Goal: Task Accomplishment & Management: Use online tool/utility

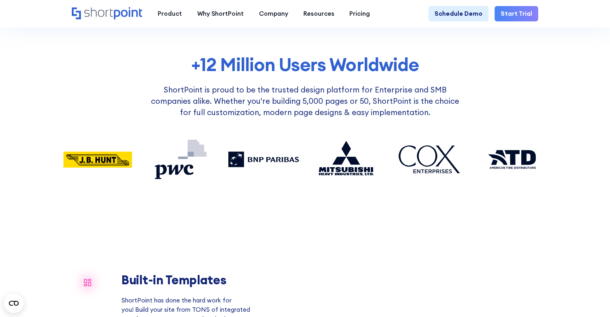
scroll to position [523, 0]
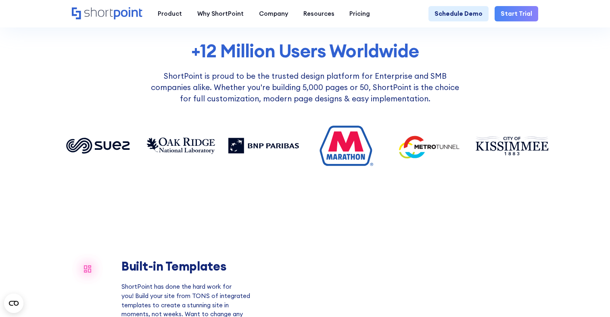
click at [519, 19] on link "Start Trial" at bounding box center [517, 13] width 44 height 15
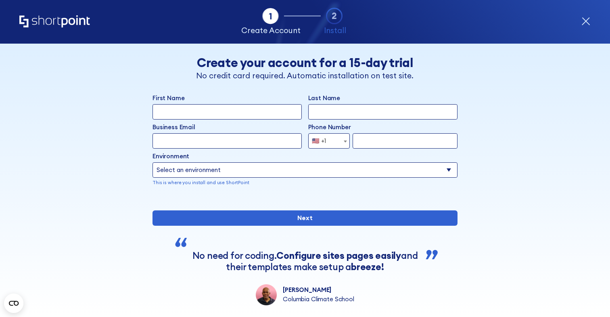
click at [230, 109] on input "First Name" at bounding box center [227, 111] width 149 height 15
type input "Natalia"
click at [192, 142] on input "Business Email" at bounding box center [227, 140] width 149 height 15
paste input "[EMAIL_ADDRESS][DOMAIN_NAME]"
click at [206, 142] on input "[EMAIL_ADDRESS][DOMAIN_NAME]" at bounding box center [227, 140] width 149 height 15
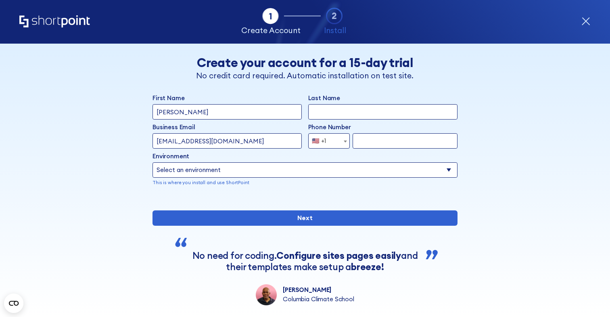
type input "nataliashortpoint+5555@yt0d5.onmicrosoft.com"
click at [353, 113] on input "Last Name" at bounding box center [382, 111] width 149 height 15
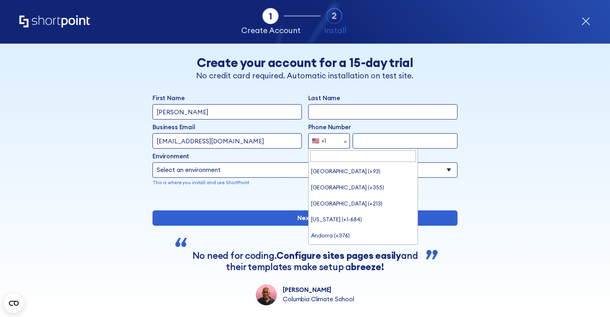
click at [335, 142] on span "🇺🇸 +1" at bounding box center [329, 140] width 42 height 15
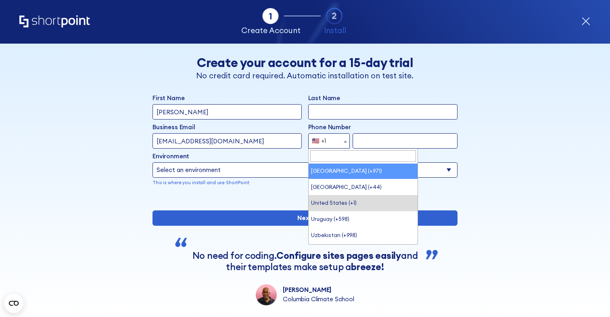
select select "+971"
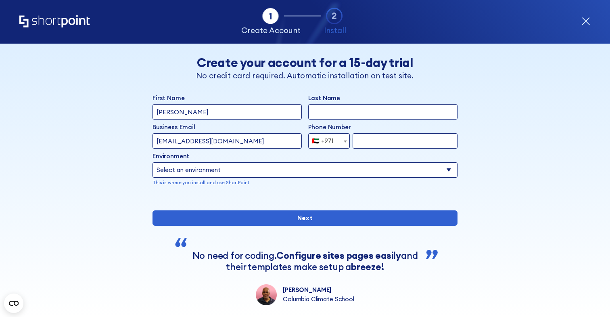
click at [369, 145] on input "form" at bounding box center [405, 140] width 105 height 15
type input "000000000000"
click at [297, 175] on select "Select an environment Microsoft 365 SharePoint Online SharePoint Subscription E…" at bounding box center [305, 169] width 305 height 15
select select "SharePoint Online"
click at [153, 162] on select "Select an environment Microsoft 365 SharePoint Online SharePoint Subscription E…" at bounding box center [305, 169] width 305 height 15
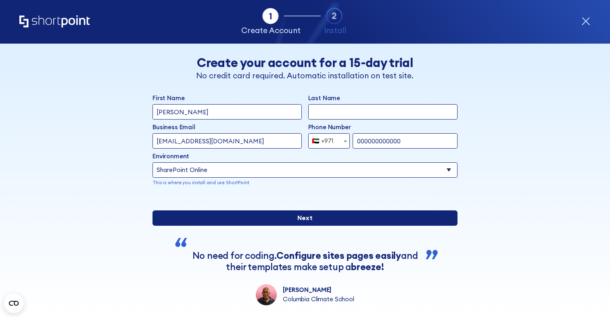
click at [291, 226] on input "Next" at bounding box center [305, 217] width 305 height 15
type input "Shortpoint"
click at [324, 226] on input "Next" at bounding box center [305, 217] width 305 height 15
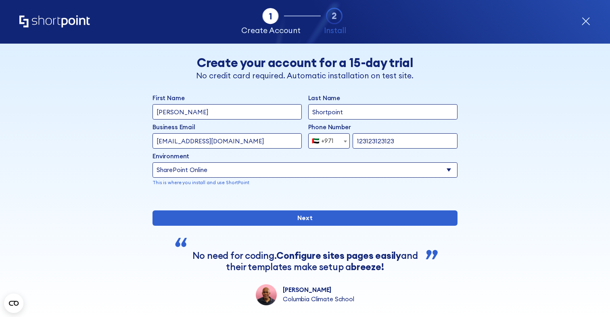
click at [376, 254] on div "First Name Natalia Last Name Shortpoint Business Email Invalid Email Address na…" at bounding box center [305, 199] width 305 height 211
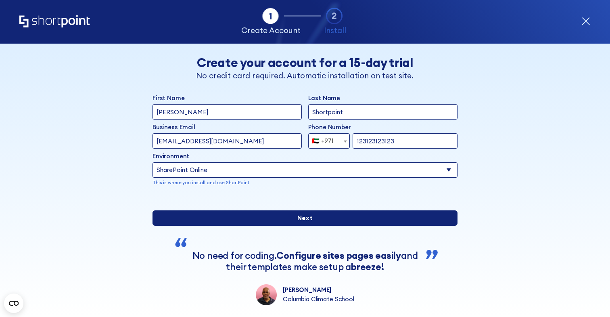
click at [376, 226] on input "Next" at bounding box center [305, 217] width 305 height 15
click at [318, 226] on input "Next" at bounding box center [305, 217] width 305 height 15
click at [327, 226] on input "Next" at bounding box center [305, 217] width 305 height 15
type input "0231231231"
click at [303, 226] on input "Next" at bounding box center [305, 217] width 305 height 15
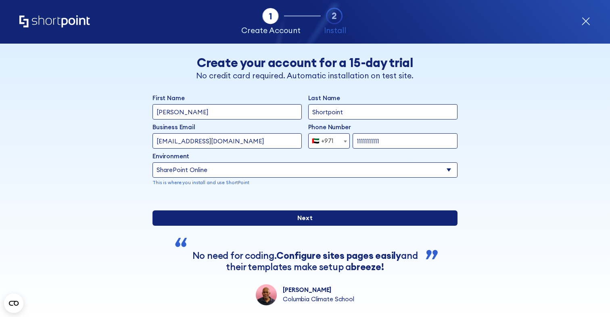
click at [305, 226] on input "Next" at bounding box center [305, 217] width 305 height 15
type input "01111111111111"
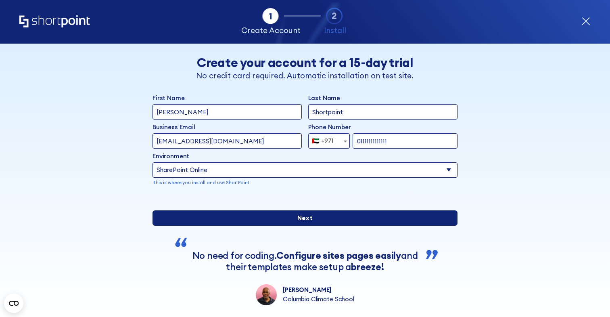
click at [306, 226] on input "Next" at bounding box center [305, 217] width 305 height 15
click at [310, 226] on input "Next" at bounding box center [305, 217] width 305 height 15
click at [334, 226] on input "Next" at bounding box center [305, 217] width 305 height 15
type input "121819283"
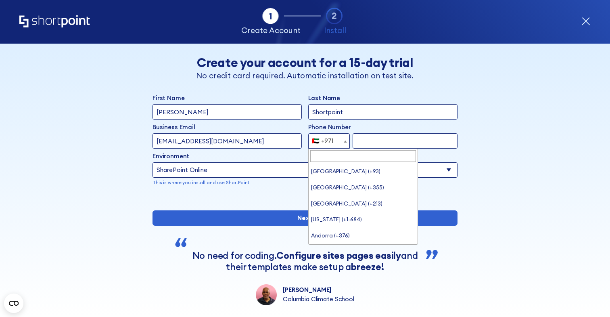
click at [331, 137] on span "🇦🇪 +971" at bounding box center [325, 140] width 33 height 15
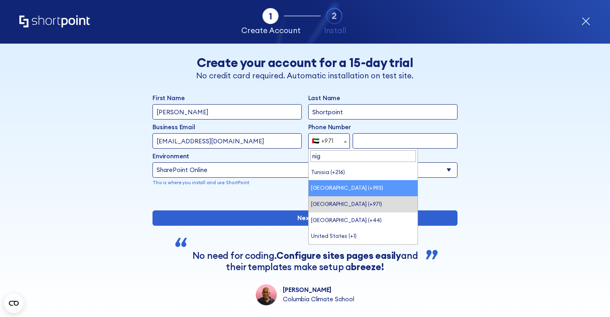
scroll to position [0, 0]
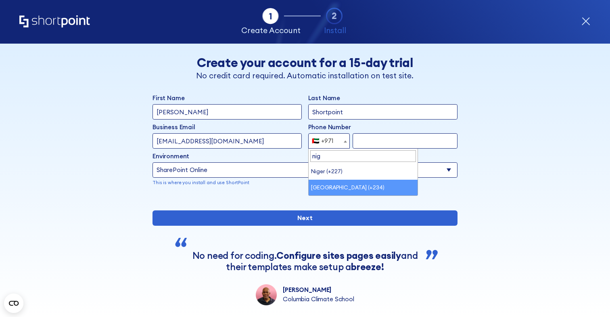
type input "nig"
select select "+234"
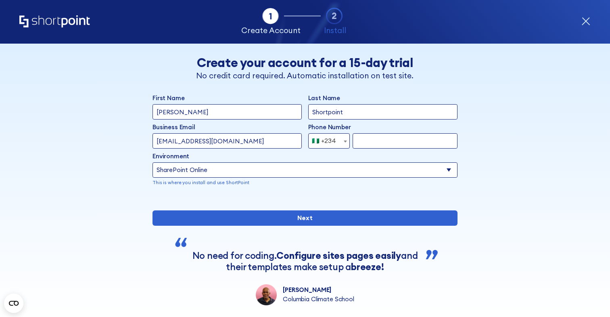
click at [380, 138] on input "form" at bounding box center [405, 140] width 105 height 15
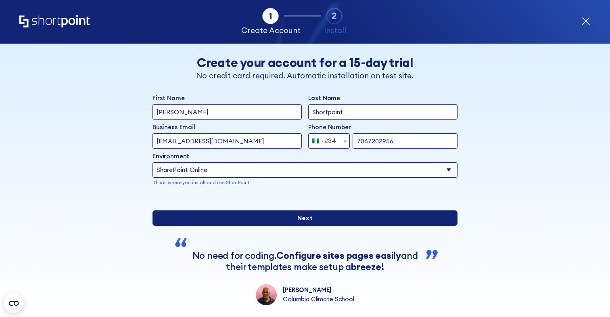
type input "7067202956"
click at [322, 226] on input "Next" at bounding box center [305, 217] width 305 height 15
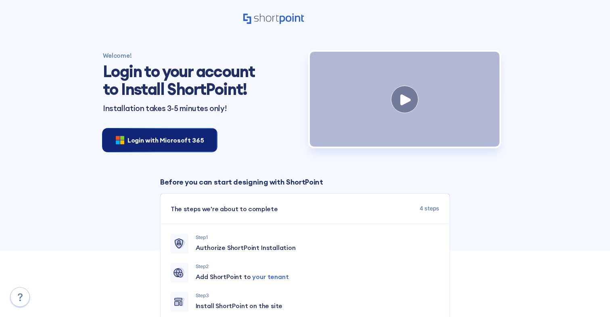
click at [153, 137] on span "Login with Microsoft 365" at bounding box center [166, 140] width 76 height 10
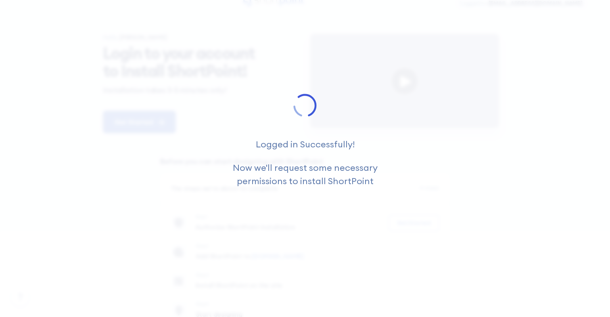
scroll to position [1, 0]
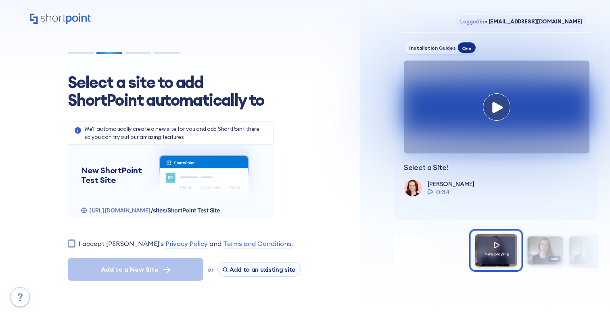
click at [121, 243] on label "I accept [PERSON_NAME]'s Privacy Policy and Terms and Conditions ." at bounding box center [186, 244] width 214 height 10
click at [75, 243] on input "I accept [PERSON_NAME]'s Privacy Policy and Terms and Conditions ." at bounding box center [72, 243] width 8 height 8
checkbox input "true"
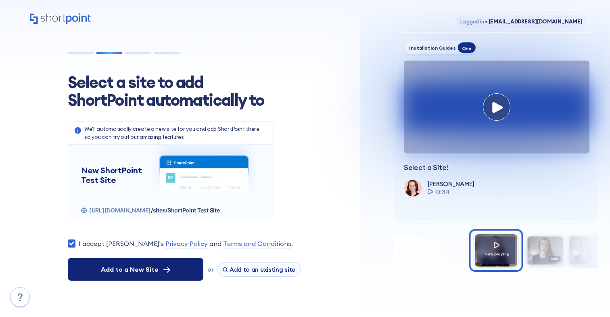
click at [138, 268] on span "Add to a New Site" at bounding box center [130, 269] width 58 height 10
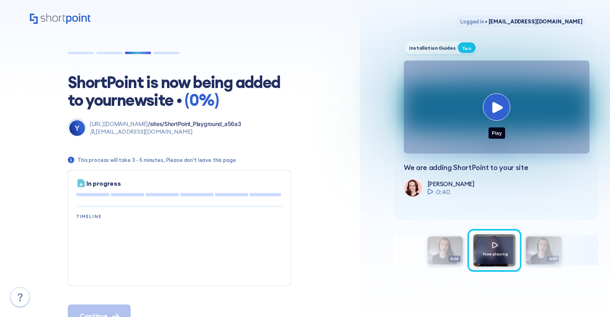
click at [503, 114] on button at bounding box center [496, 106] width 27 height 27
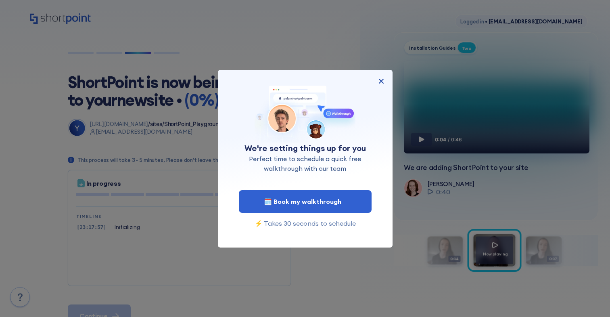
click at [381, 83] on img at bounding box center [382, 81] width 10 height 10
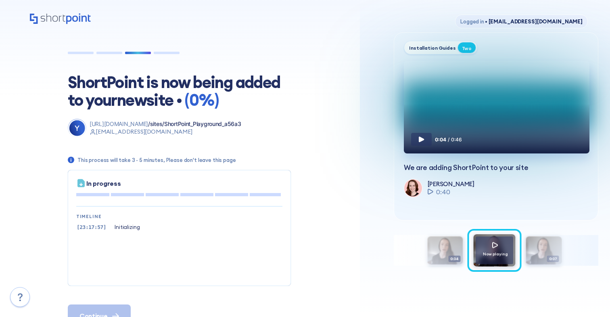
click at [423, 142] on icon at bounding box center [422, 139] width 6 height 6
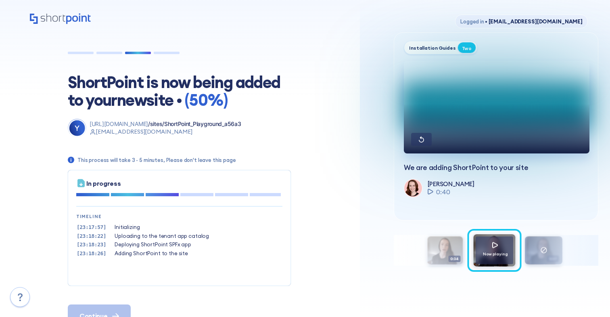
click at [539, 247] on div at bounding box center [544, 250] width 38 height 28
click at [455, 248] on div at bounding box center [446, 250] width 38 height 28
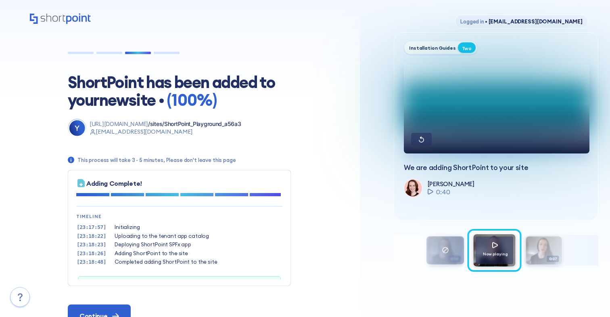
scroll to position [24, 0]
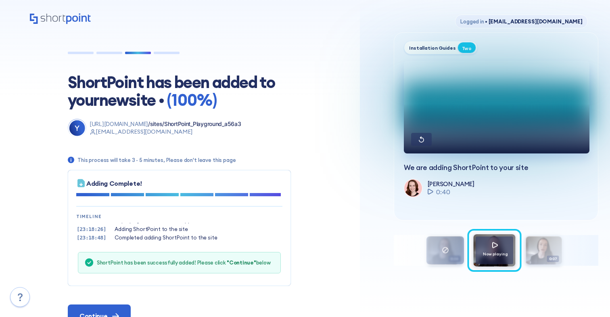
click at [445, 250] on icon at bounding box center [445, 250] width 6 height 6
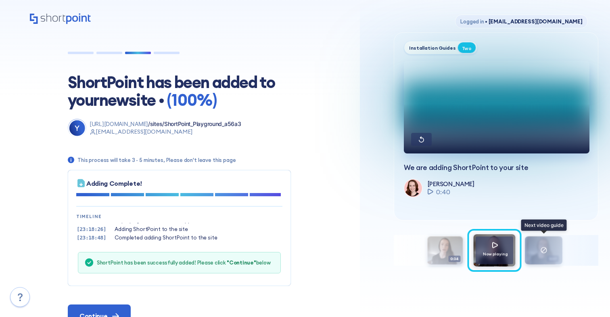
click at [540, 253] on div at bounding box center [544, 250] width 38 height 28
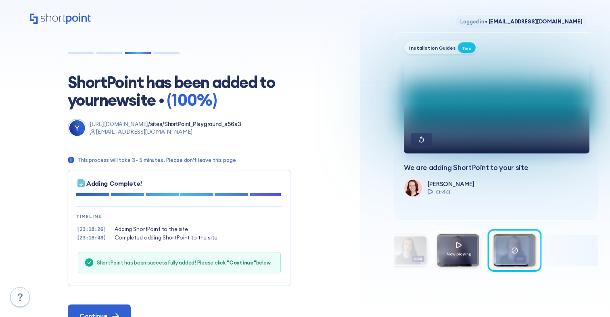
click at [529, 251] on div at bounding box center [515, 250] width 38 height 28
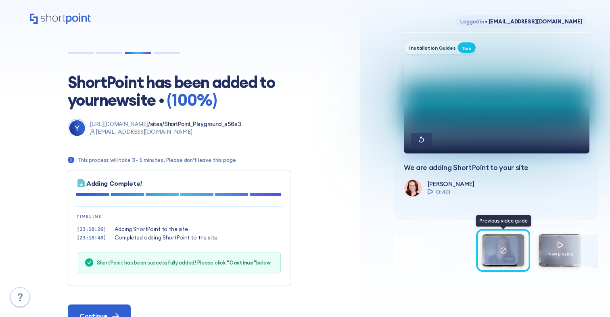
click at [492, 257] on div at bounding box center [504, 250] width 38 height 28
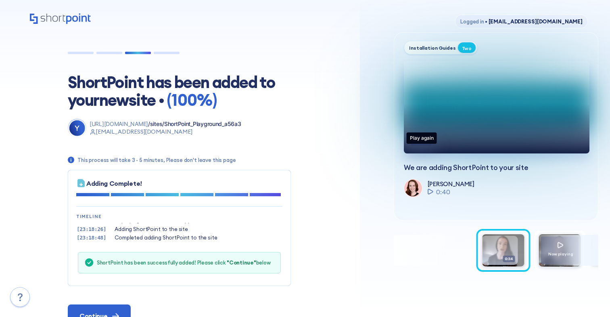
click at [423, 142] on icon at bounding box center [421, 139] width 5 height 6
click at [495, 246] on div at bounding box center [504, 250] width 38 height 28
click at [420, 146] on button at bounding box center [421, 139] width 21 height 13
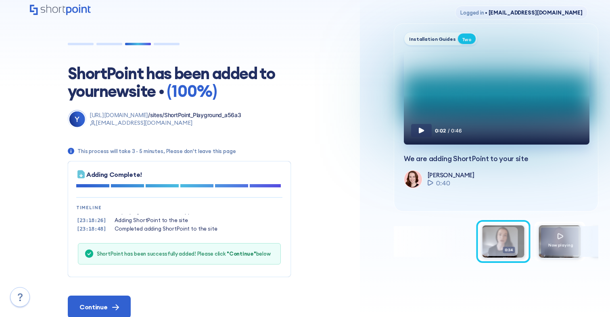
scroll to position [8, 0]
click at [420, 145] on div "0:02 / 0:46" at bounding box center [497, 116] width 186 height 57
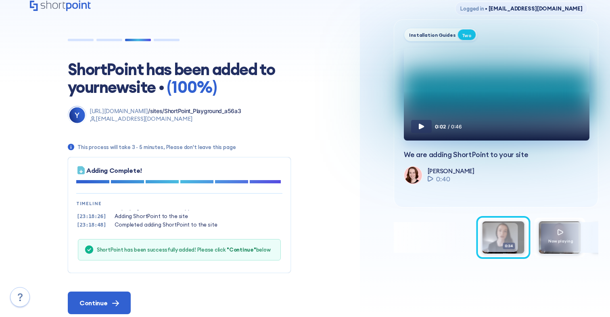
scroll to position [17, 0]
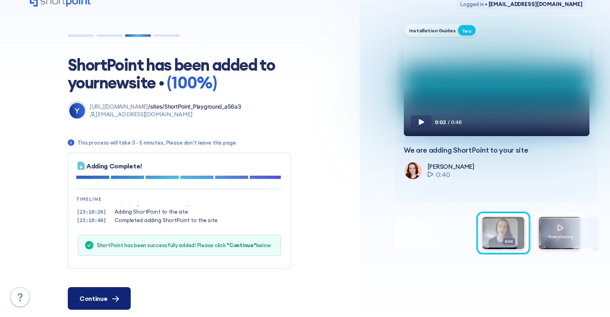
click at [123, 300] on button "Continue" at bounding box center [99, 298] width 63 height 23
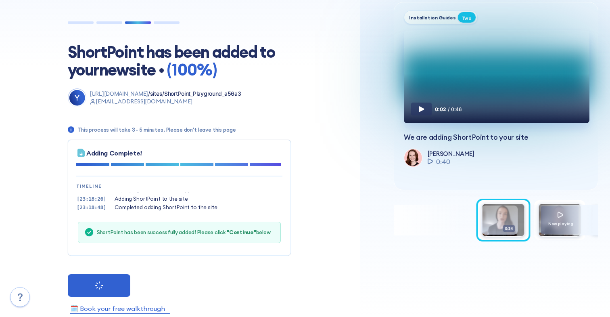
scroll to position [41, 0]
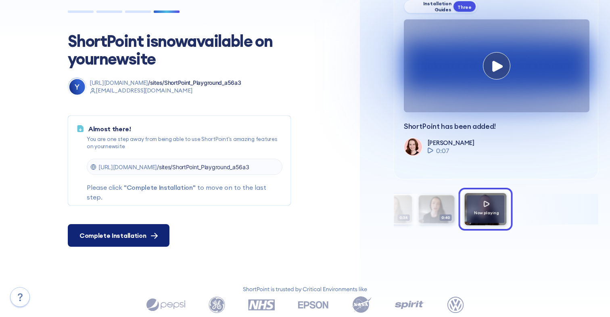
click at [148, 237] on div "Complete Installation" at bounding box center [119, 235] width 78 height 10
